Goal: Task Accomplishment & Management: Use online tool/utility

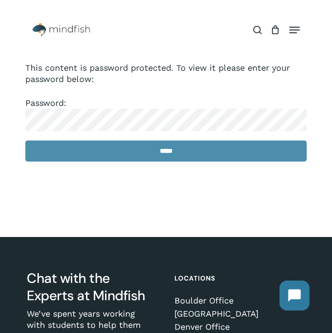
click at [139, 152] on input "*****" at bounding box center [165, 151] width 281 height 21
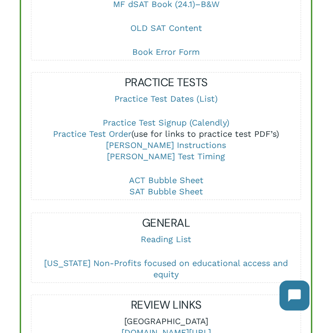
scroll to position [580, 0]
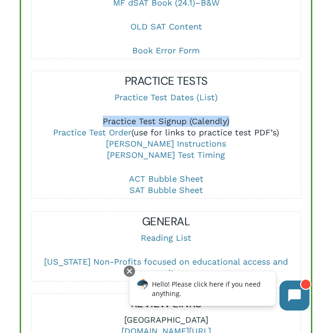
drag, startPoint x: 230, startPoint y: 108, endPoint x: 104, endPoint y: 108, distance: 126.2
click at [104, 116] on p "Practice Test Signup (Calendly) Practice Test Order (use for links to practice …" at bounding box center [166, 145] width 270 height 58
copy link "Practice Test Signup (Calendly)"
click at [124, 116] on link "Practice Test Signup (Calendly)" at bounding box center [166, 121] width 127 height 10
